Goal: Task Accomplishment & Management: Manage account settings

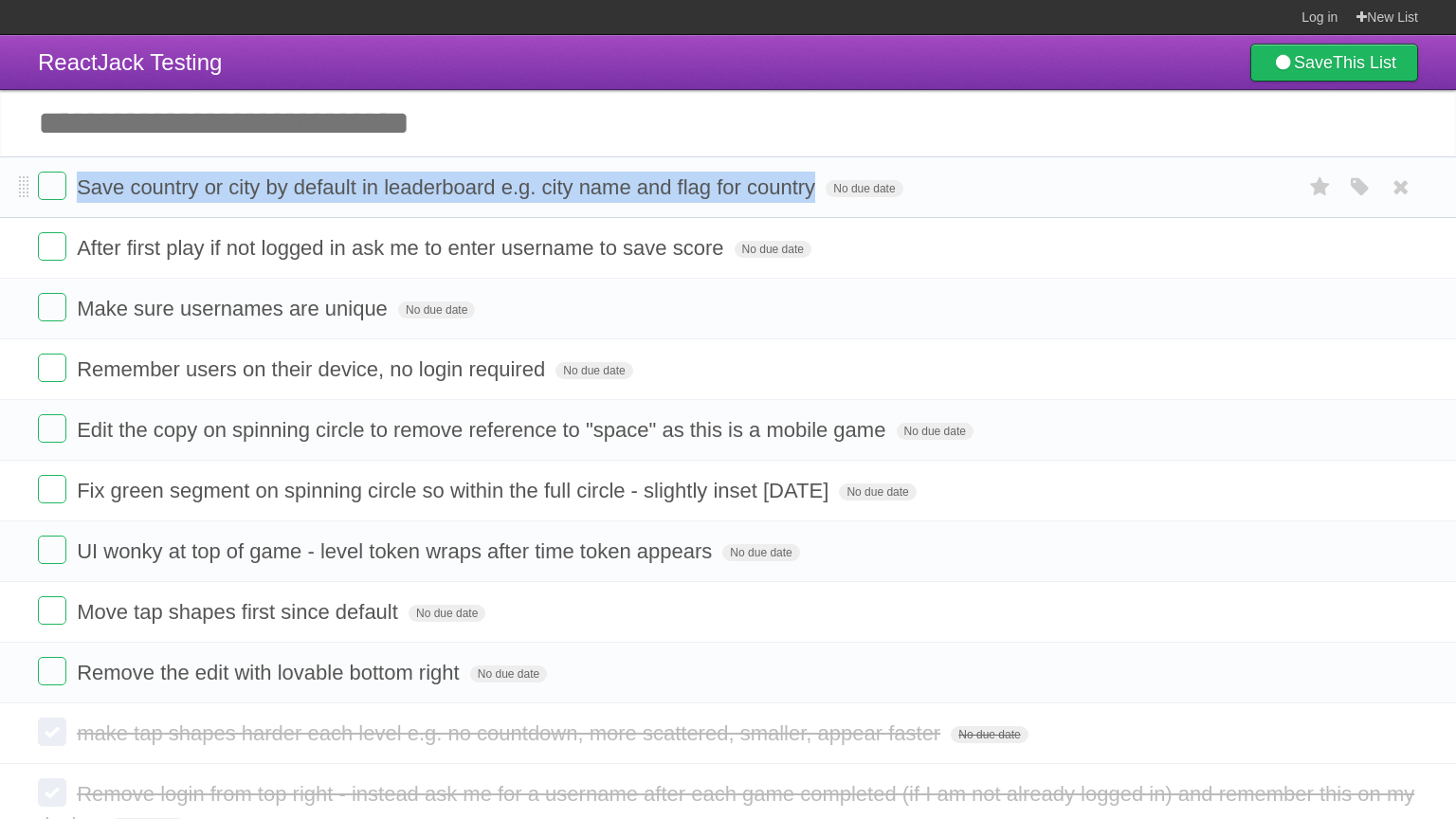
drag, startPoint x: 80, startPoint y: 188, endPoint x: 823, endPoint y: 192, distance: 743.0
click at [823, 192] on form "Save country or city by default in leaderboard e.g. city name and flag for coun…" at bounding box center [728, 187] width 1381 height 31
copy span "Save country or city by default in leaderboard e.g. city name and flag for coun…"
click at [56, 189] on label at bounding box center [52, 186] width 29 height 29
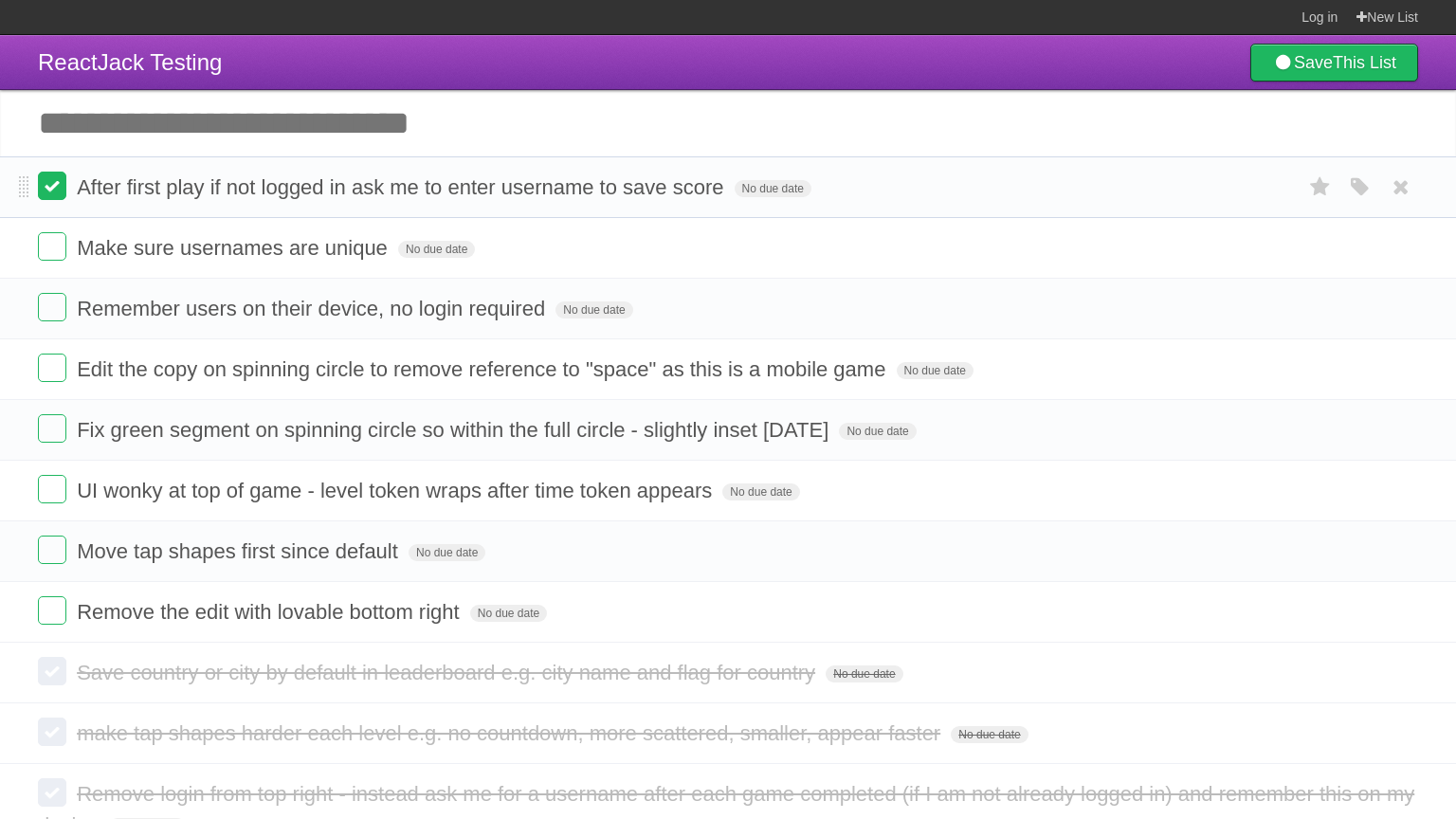
click at [56, 178] on label at bounding box center [52, 186] width 29 height 29
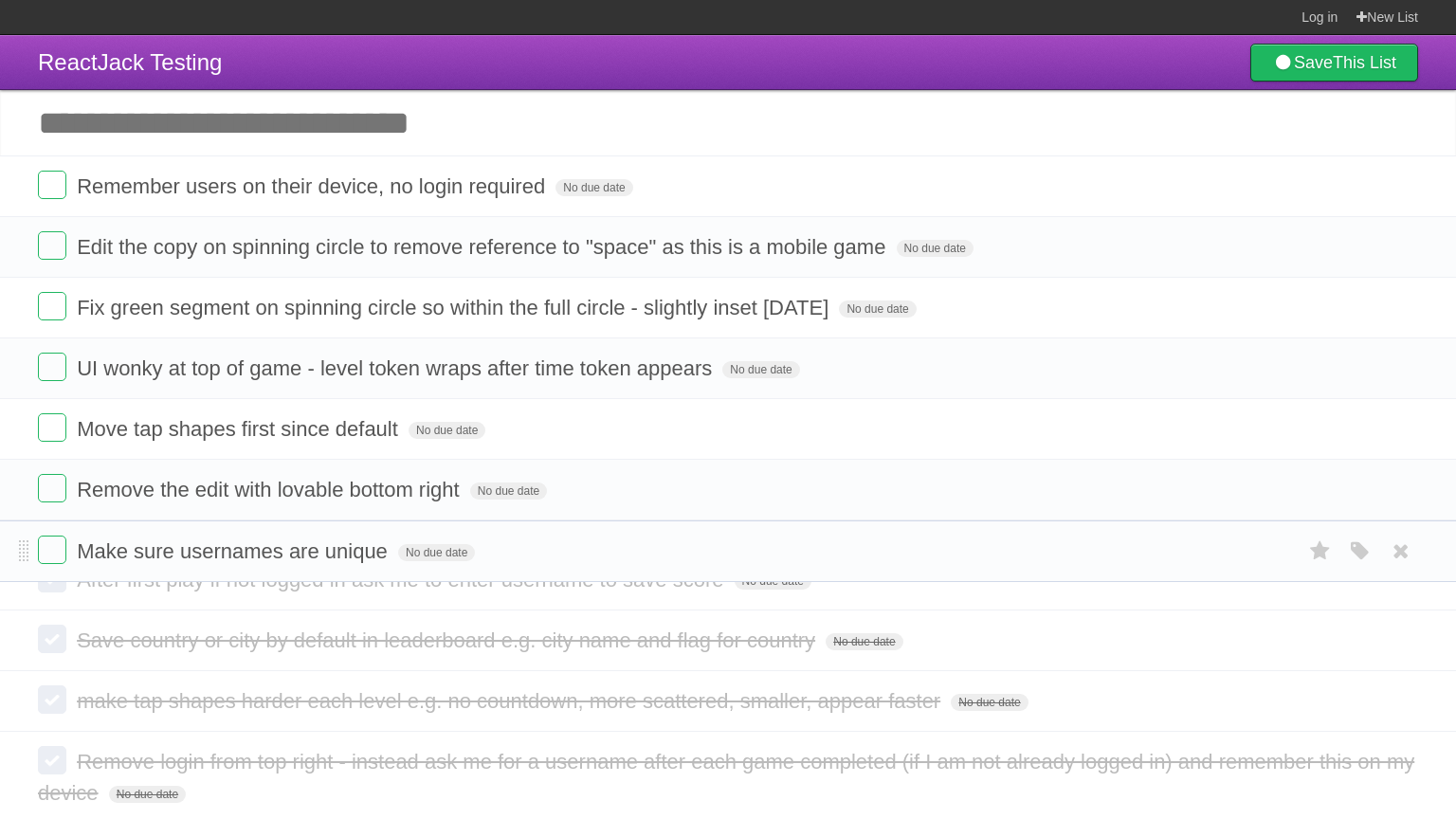
drag, startPoint x: 23, startPoint y: 191, endPoint x: 66, endPoint y: 552, distance: 363.6
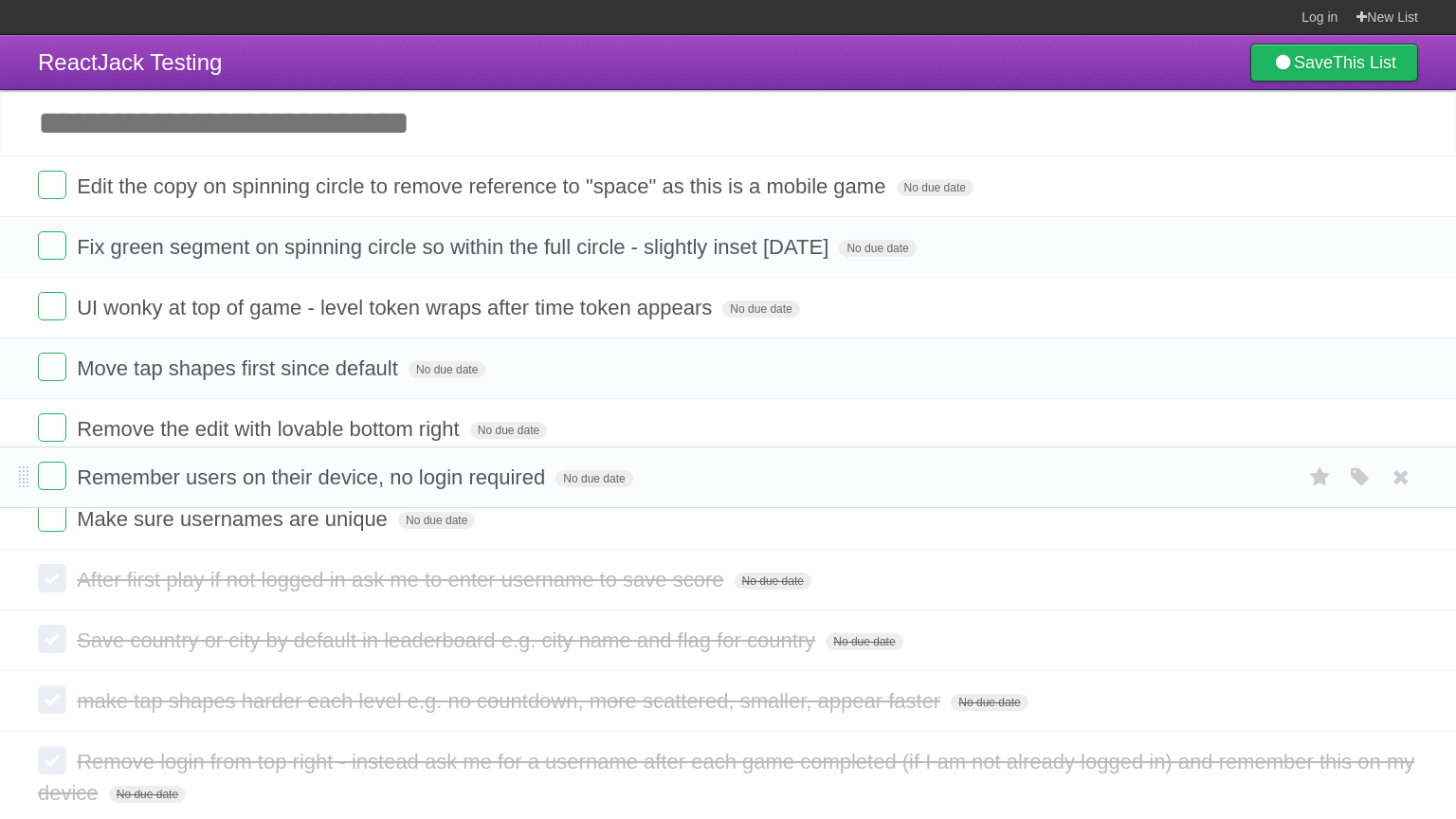
drag, startPoint x: 21, startPoint y: 193, endPoint x: 93, endPoint y: 479, distance: 294.9
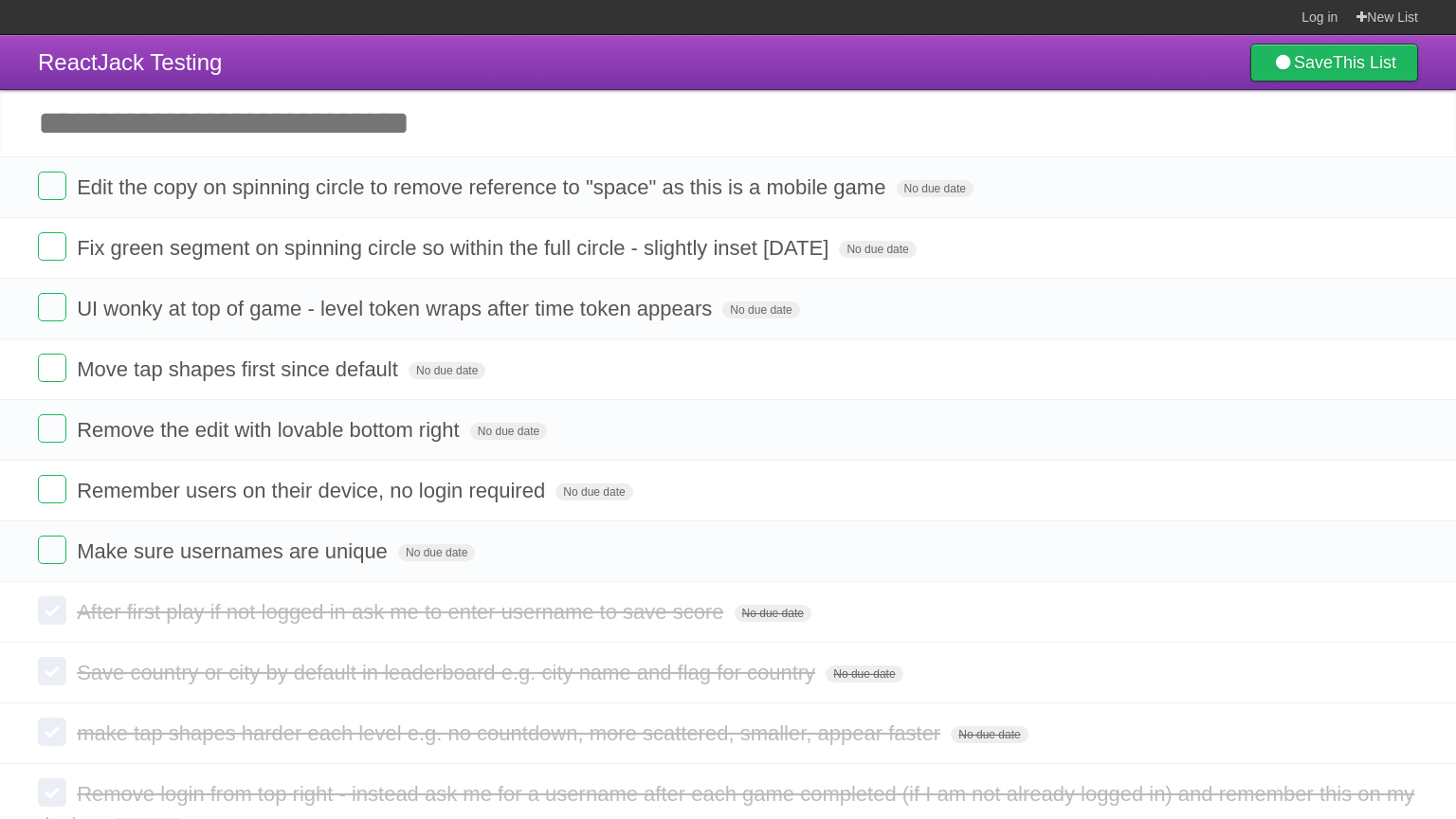
click at [93, 479] on form "Remember users on their device, no login required No due date White Red Blue Gr…" at bounding box center [728, 490] width 1381 height 31
click at [44, 184] on label at bounding box center [52, 186] width 29 height 29
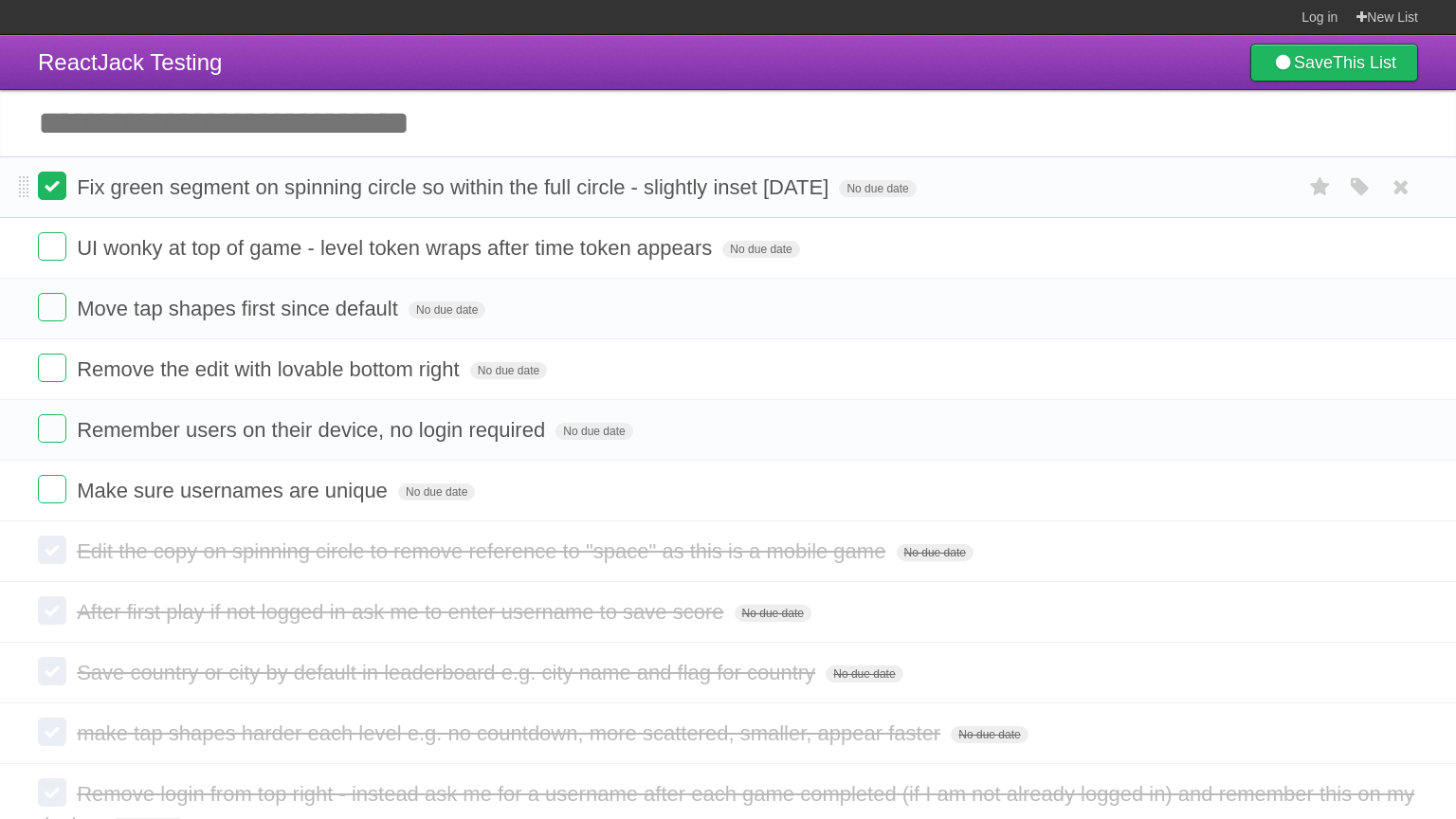
click at [54, 193] on label at bounding box center [52, 186] width 29 height 29
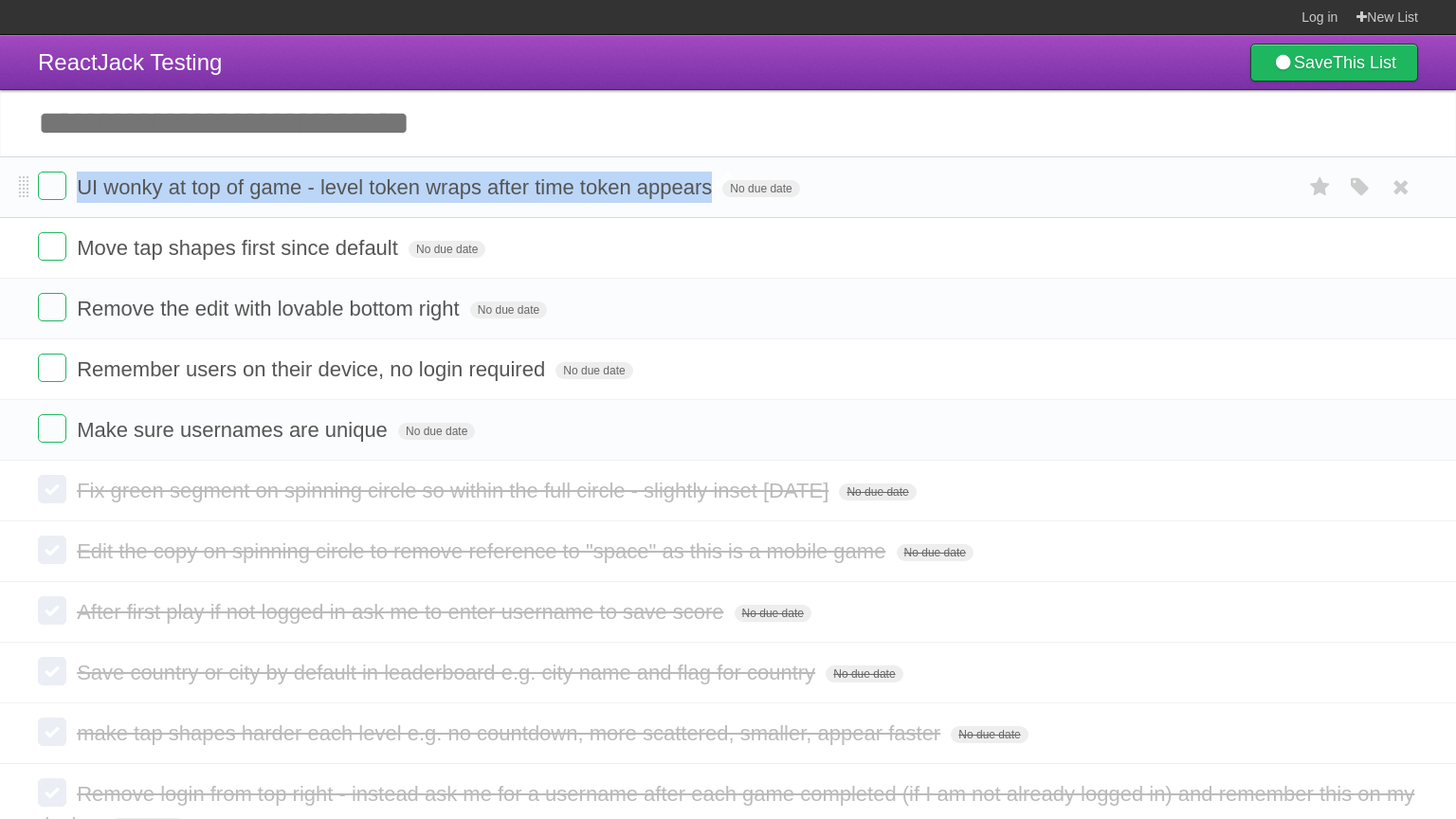
drag, startPoint x: 77, startPoint y: 190, endPoint x: 722, endPoint y: 188, distance: 645.0
click at [716, 188] on span "UI wonky at top of game - level token wraps after time token appears" at bounding box center [397, 187] width 640 height 24
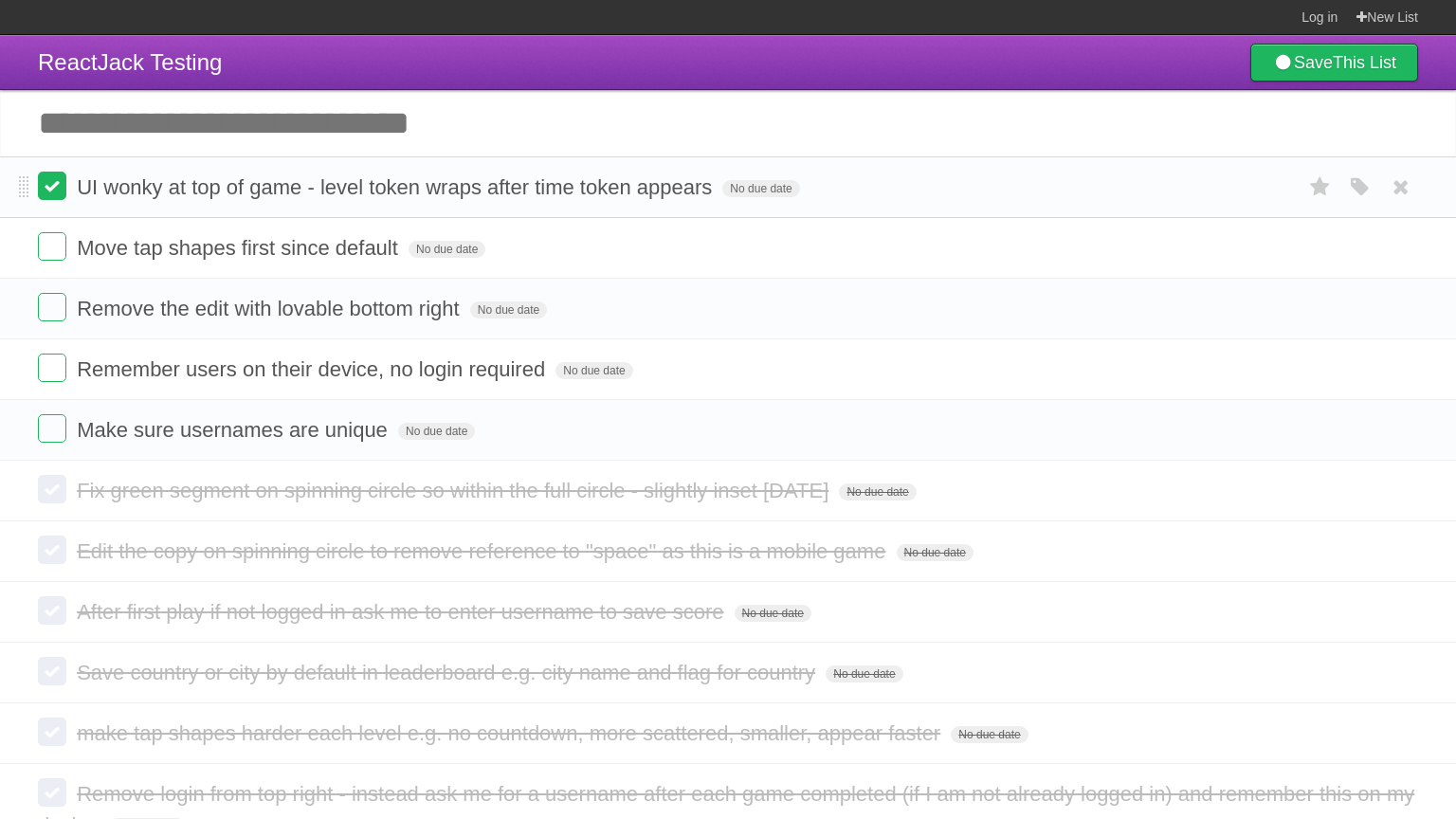
click at [52, 184] on label at bounding box center [52, 186] width 29 height 29
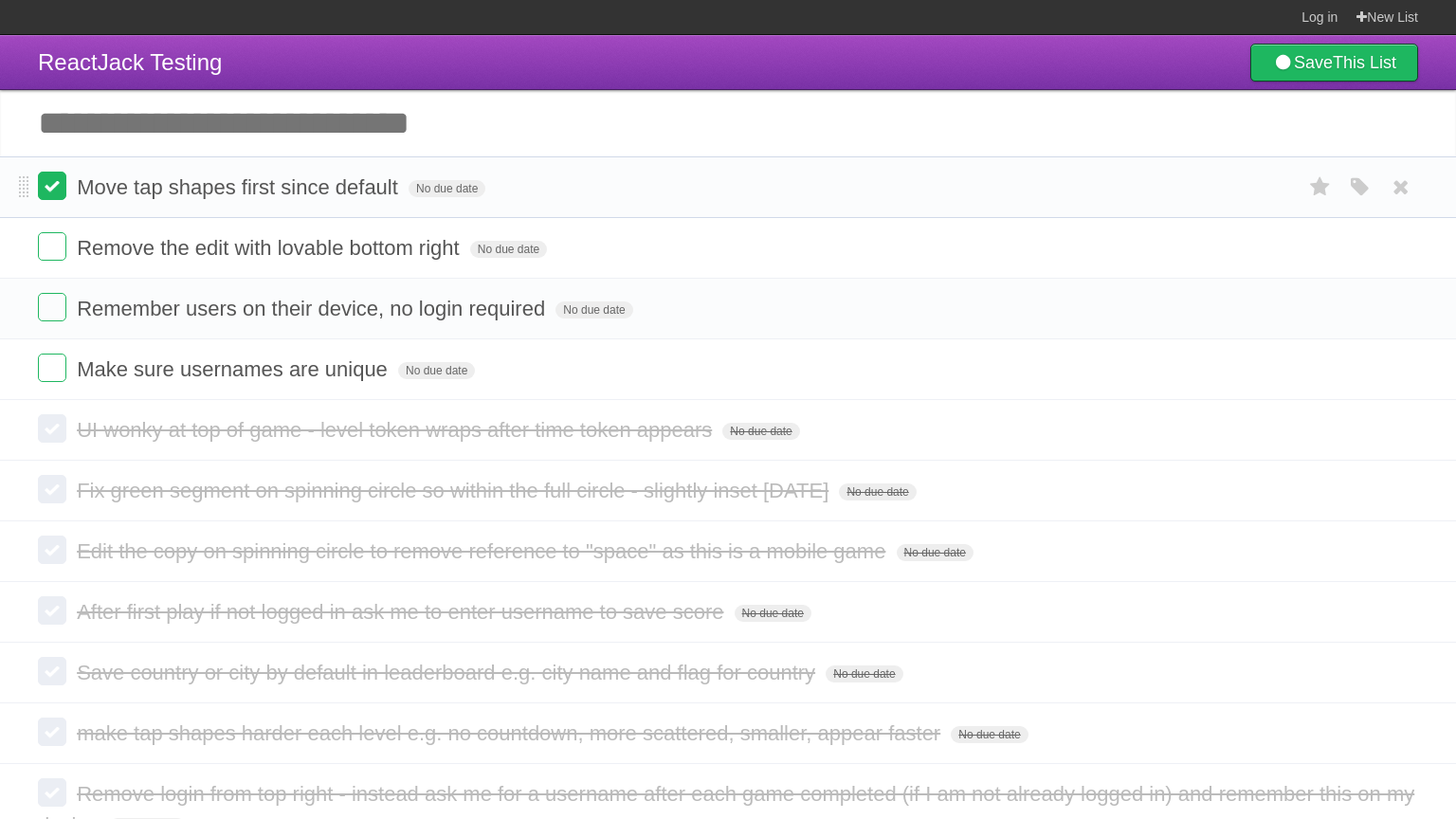
click at [48, 191] on label at bounding box center [52, 186] width 29 height 29
click at [43, 200] on label at bounding box center [52, 186] width 29 height 29
